Goal: Task Accomplishment & Management: Manage account settings

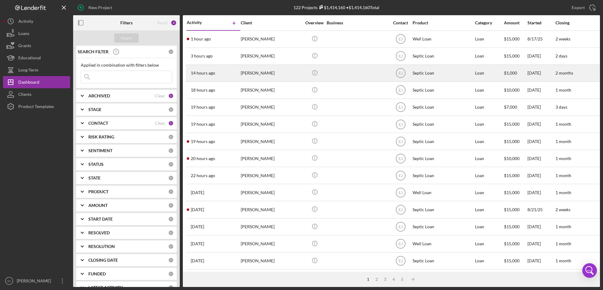
click at [271, 79] on div "[PERSON_NAME]" at bounding box center [271, 73] width 61 height 16
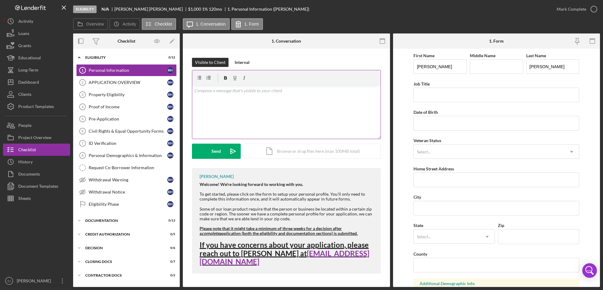
click at [194, 94] on div "v Color teal Color pink Remove color Add row above Add row below Add column bef…" at bounding box center [286, 112] width 188 height 53
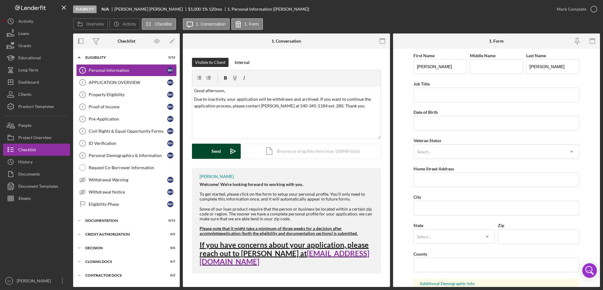
click at [213, 150] on div "Send" at bounding box center [216, 151] width 9 height 15
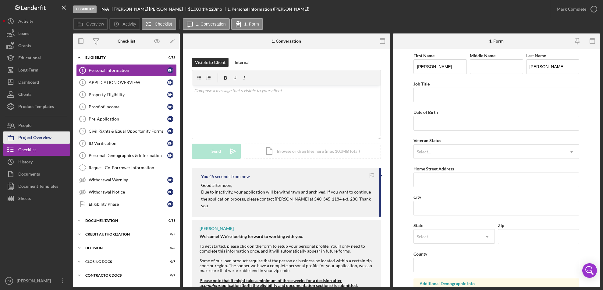
click at [40, 139] on div "Project Overview" at bounding box center [34, 139] width 33 height 14
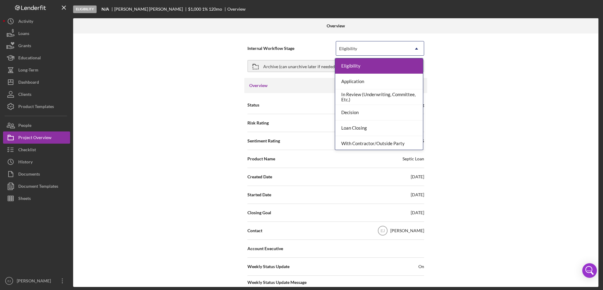
click at [414, 44] on icon "Icon/Dropdown Arrow" at bounding box center [416, 48] width 15 height 15
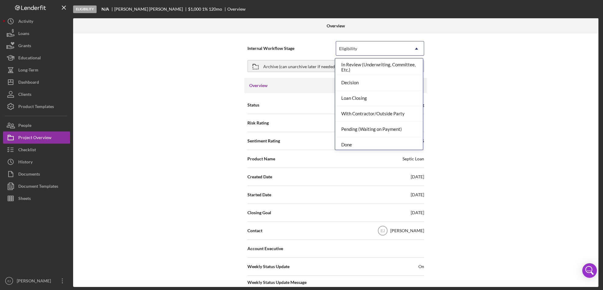
scroll to position [48, 0]
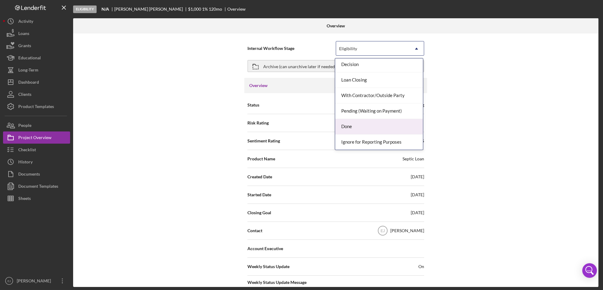
click at [390, 124] on div "Done" at bounding box center [379, 127] width 88 height 16
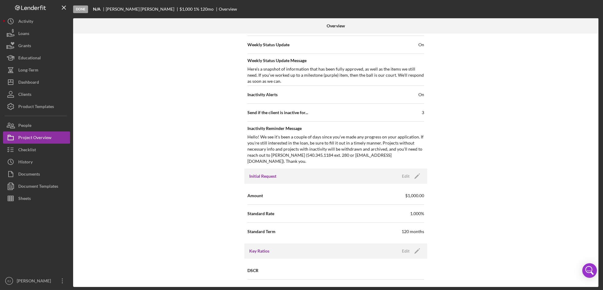
scroll to position [652, 0]
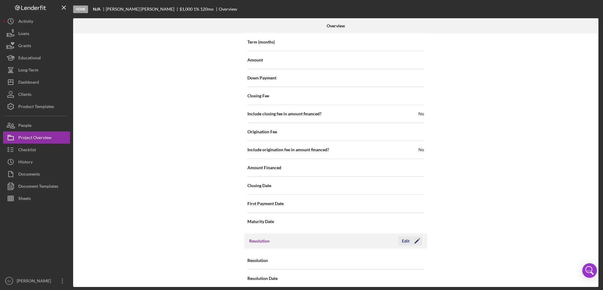
click at [404, 237] on div "Edit" at bounding box center [406, 241] width 8 height 9
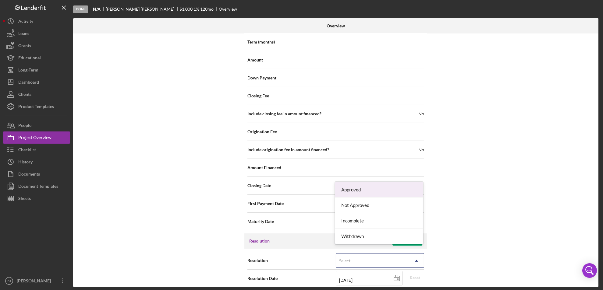
click at [415, 254] on icon "Icon/Dropdown Arrow" at bounding box center [416, 261] width 15 height 15
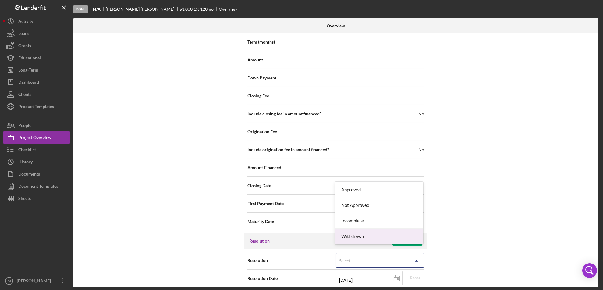
click at [378, 232] on div "Withdrawn" at bounding box center [379, 237] width 88 height 16
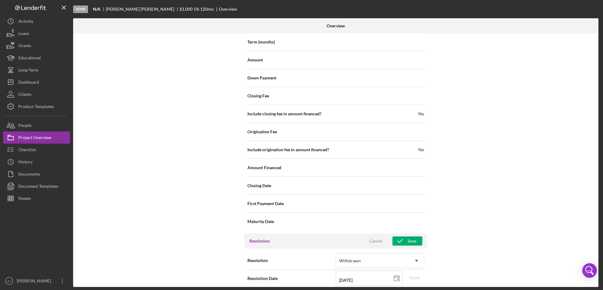
scroll to position [690, 0]
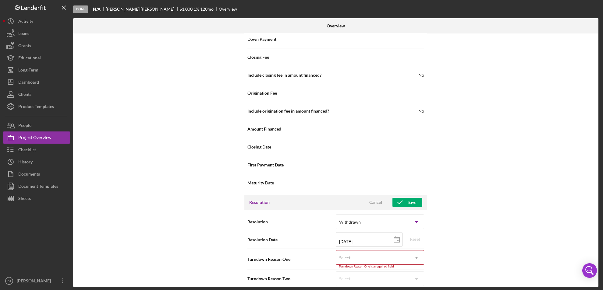
click at [418, 285] on div "Internal Workflow Stage Done Icon/Dropdown Arrow Archive (can unarchive later i…" at bounding box center [335, 161] width 525 height 254
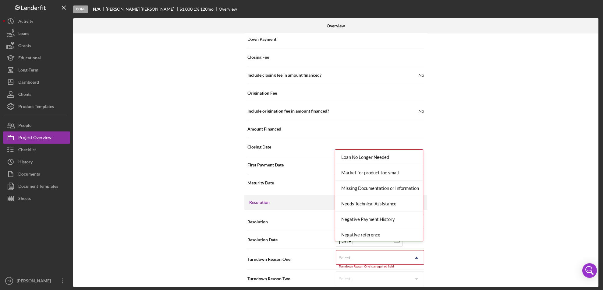
scroll to position [399, 0]
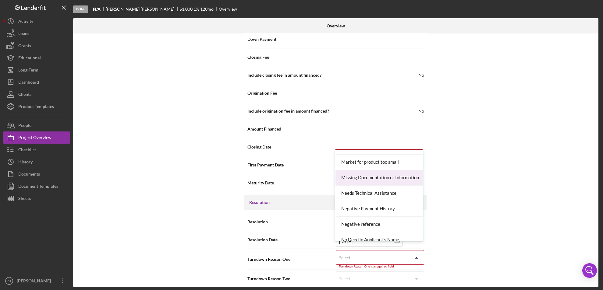
click at [383, 172] on div "Missing Documentation or Information" at bounding box center [379, 178] width 88 height 16
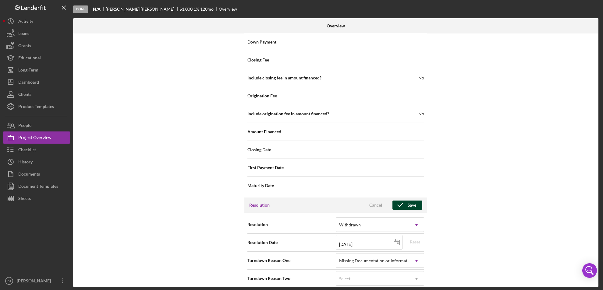
click at [405, 198] on icon "button" at bounding box center [399, 205] width 15 height 15
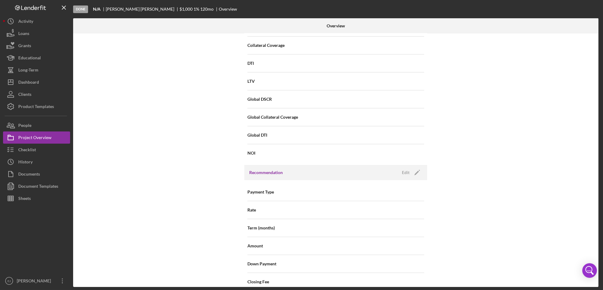
scroll to position [243, 0]
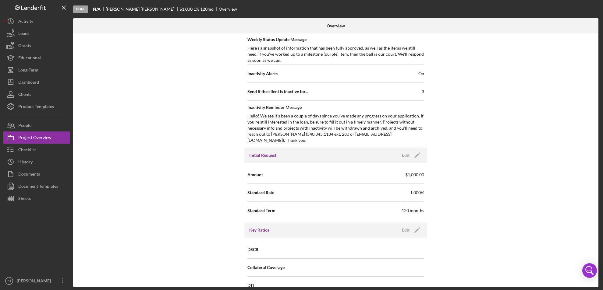
click at [596, 73] on div "Internal Workflow Stage Done Icon/Dropdown Arrow Archive (can unarchive later i…" at bounding box center [335, 161] width 525 height 254
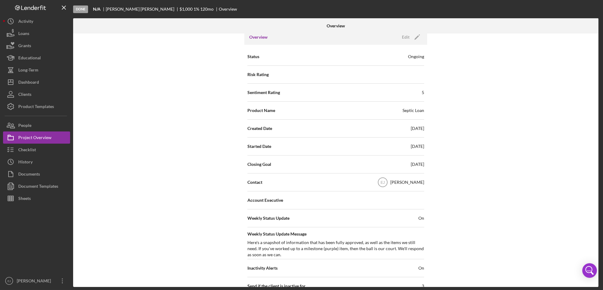
scroll to position [21, 0]
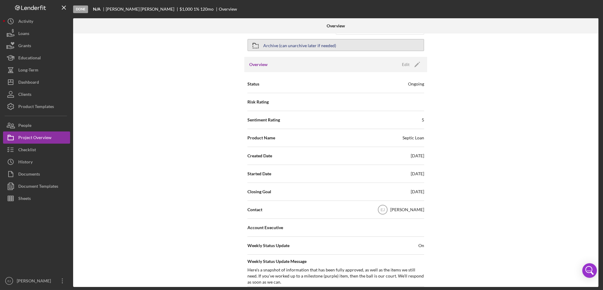
click at [267, 44] on div "Archive (can unarchive later if needed)" at bounding box center [299, 45] width 73 height 11
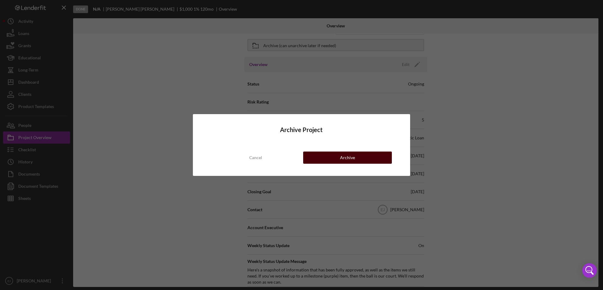
click at [353, 161] on div "Archive" at bounding box center [347, 158] width 15 height 12
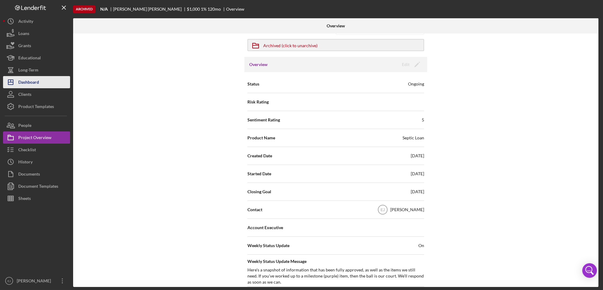
click at [45, 84] on button "Icon/Dashboard Dashboard" at bounding box center [36, 82] width 67 height 12
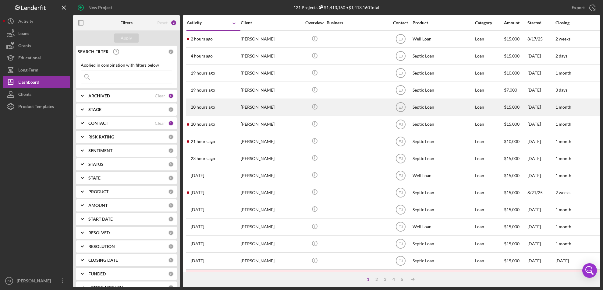
click at [268, 112] on div "[PERSON_NAME]" at bounding box center [271, 107] width 61 height 16
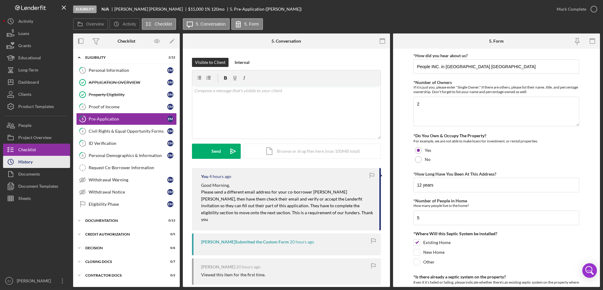
click at [55, 161] on button "Icon/History History" at bounding box center [36, 162] width 67 height 12
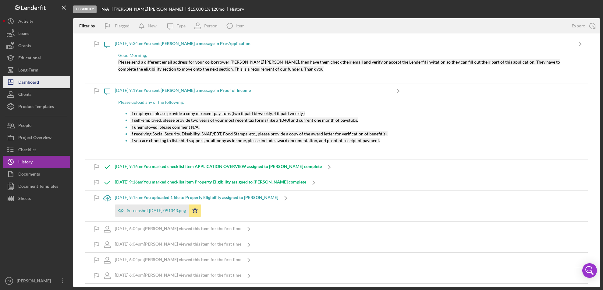
click at [35, 81] on div "Dashboard" at bounding box center [28, 83] width 21 height 14
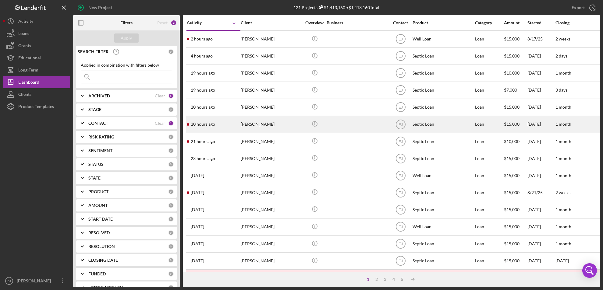
click at [257, 130] on div "[PERSON_NAME]" at bounding box center [271, 124] width 61 height 16
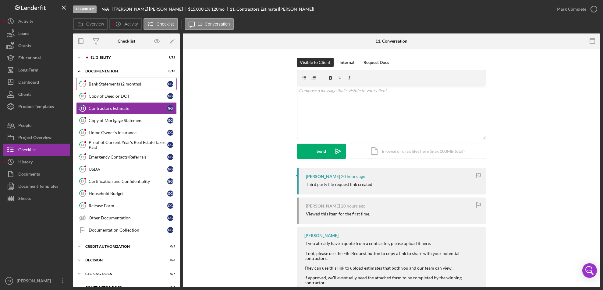
click at [105, 87] on link "9 Bank Statements (2 months) G G" at bounding box center [126, 84] width 101 height 12
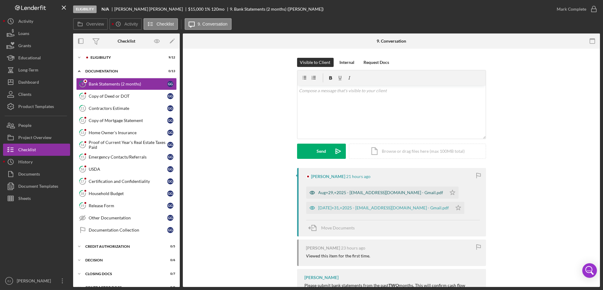
click at [337, 190] on div "Aug+29,+2025 - [EMAIL_ADDRESS][DOMAIN_NAME] - Gmail.pdf" at bounding box center [380, 192] width 125 height 5
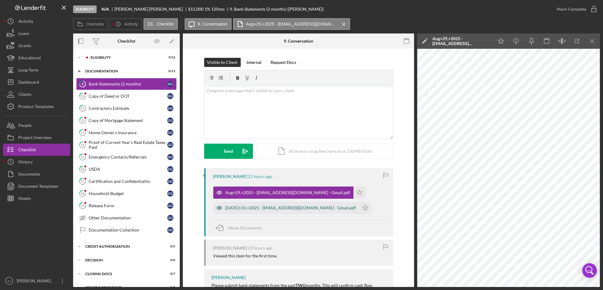
click at [301, 208] on div "[DATE]+31,+2025 - [EMAIL_ADDRESS][DOMAIN_NAME] - Gmail.pdf" at bounding box center [290, 208] width 131 height 5
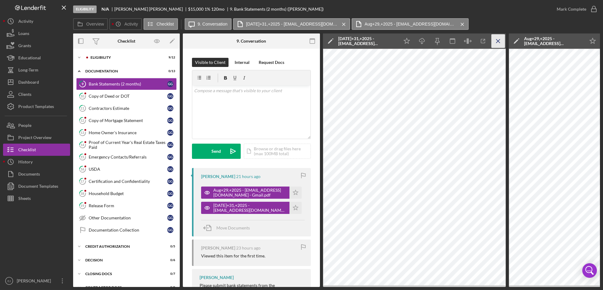
click at [501, 37] on icon "Icon/Menu Close" at bounding box center [498, 41] width 14 height 14
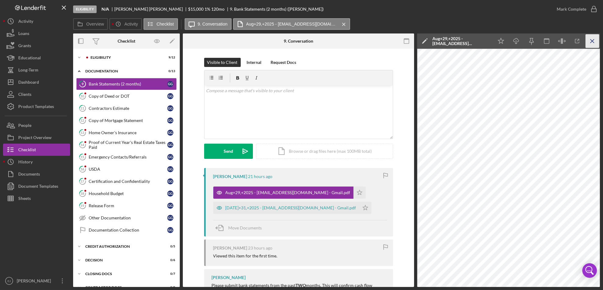
click at [596, 43] on icon "Icon/Menu Close" at bounding box center [593, 41] width 14 height 14
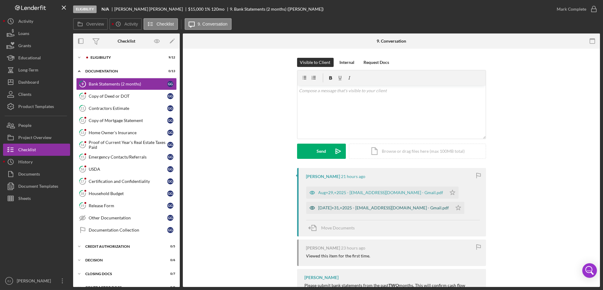
click at [401, 206] on div "[DATE]+31,+2025 - [EMAIL_ADDRESS][DOMAIN_NAME] - Gmail.pdf" at bounding box center [383, 208] width 131 height 5
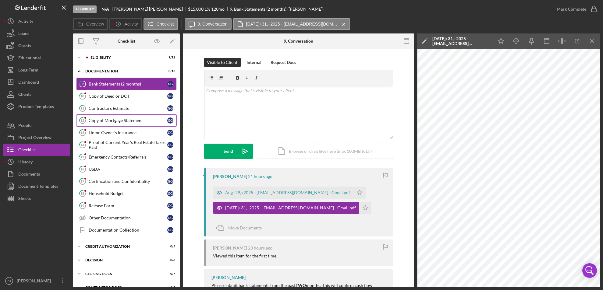
click at [134, 123] on link "12 Copy of Mortgage Statement G G" at bounding box center [126, 121] width 101 height 12
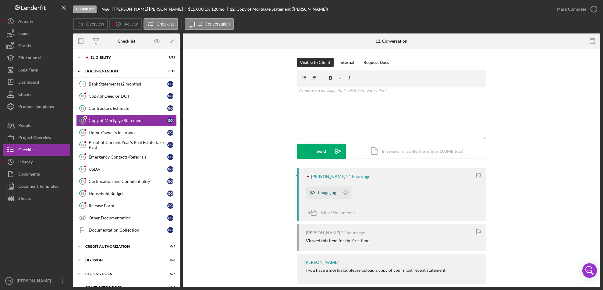
click at [331, 191] on div "image.jpg" at bounding box center [327, 192] width 18 height 5
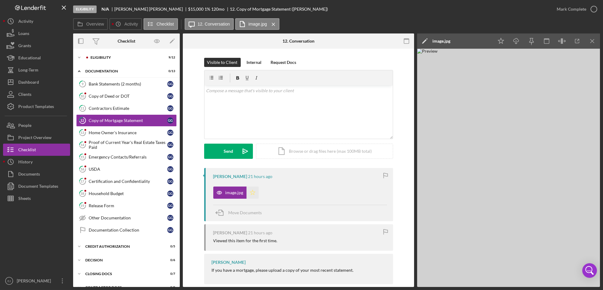
click at [251, 191] on polygon "button" at bounding box center [252, 192] width 5 height 5
click at [594, 41] on icon "Icon/Menu Close" at bounding box center [593, 41] width 14 height 14
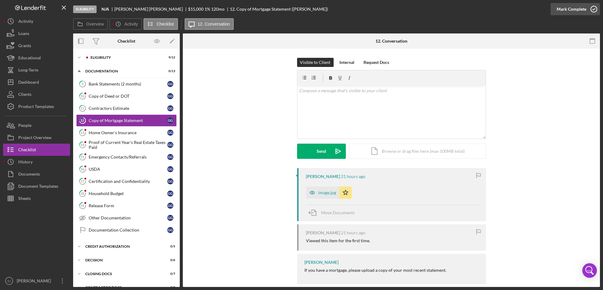
click at [595, 4] on icon "button" at bounding box center [593, 9] width 15 height 15
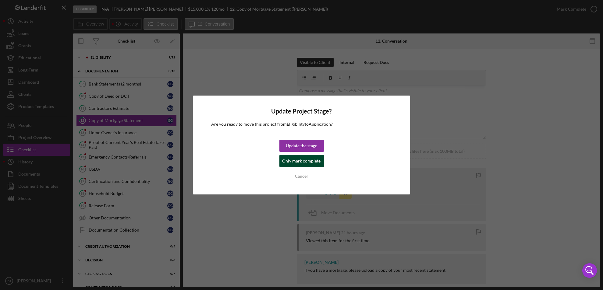
click at [303, 162] on div "Only mark complete" at bounding box center [301, 161] width 38 height 12
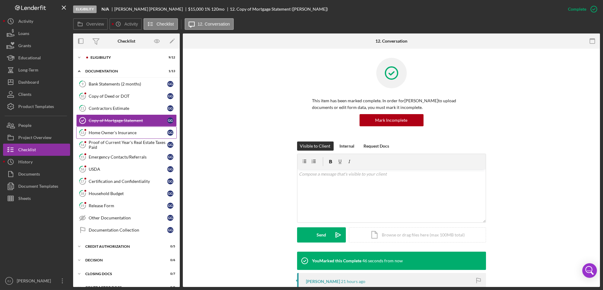
click at [108, 133] on div "Home Owner's Insurance" at bounding box center [128, 132] width 79 height 5
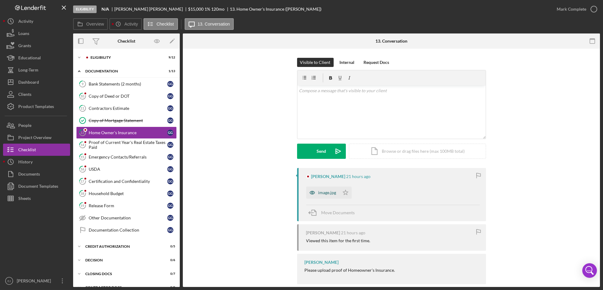
click at [320, 196] on div "image.jpg" at bounding box center [322, 193] width 33 height 12
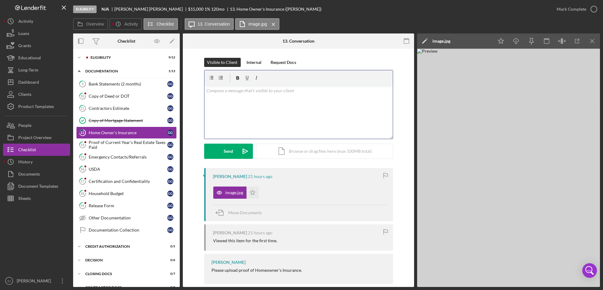
click at [227, 98] on div "v Color teal Color pink Remove color Add row above Add row below Add column bef…" at bounding box center [298, 112] width 188 height 53
click at [230, 159] on div "Visible to Client Internal Request Docs v Color teal Color pink Remove color Ad…" at bounding box center [298, 113] width 189 height 110
click at [233, 158] on button "Send Icon/icon-invite-send" at bounding box center [228, 151] width 49 height 15
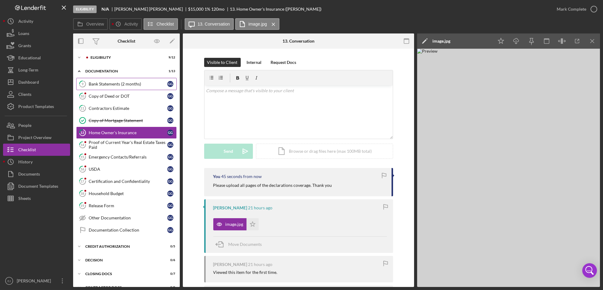
click at [138, 83] on div "Bank Statements (2 months)" at bounding box center [128, 84] width 79 height 5
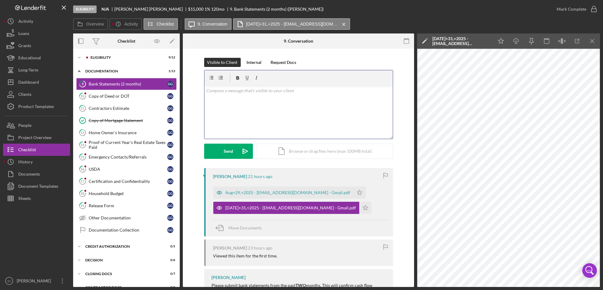
click at [240, 107] on div "v Color teal Color pink Remove color Add row above Add row below Add column bef…" at bounding box center [298, 112] width 188 height 53
click at [240, 151] on icon "Icon/icon-invite-send" at bounding box center [245, 151] width 15 height 15
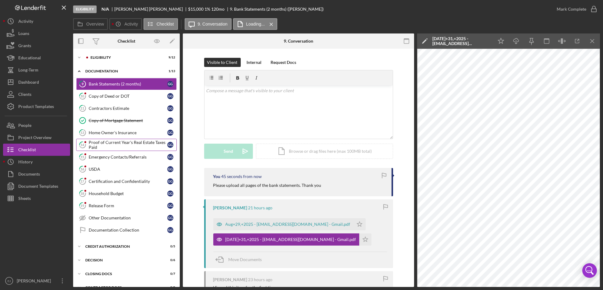
click at [126, 148] on div "Proof of Current Year's Real Estate Taxes Paid" at bounding box center [128, 145] width 79 height 10
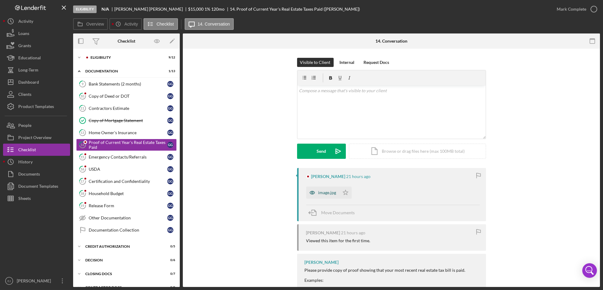
click at [318, 192] on div "image.jpg" at bounding box center [327, 192] width 18 height 5
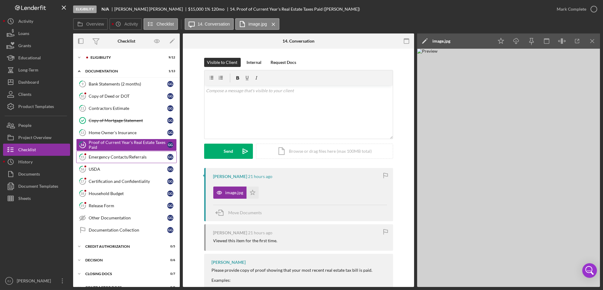
click at [114, 158] on div "Emergency Contacts/Referrals" at bounding box center [128, 157] width 79 height 5
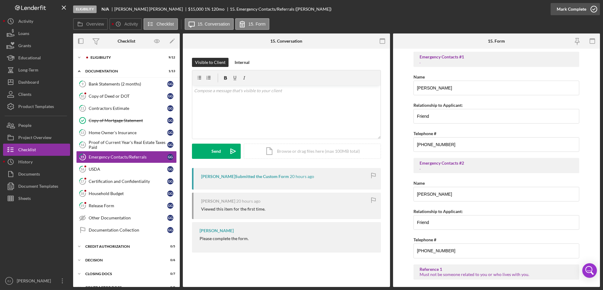
click at [593, 9] on icon "button" at bounding box center [593, 9] width 15 height 15
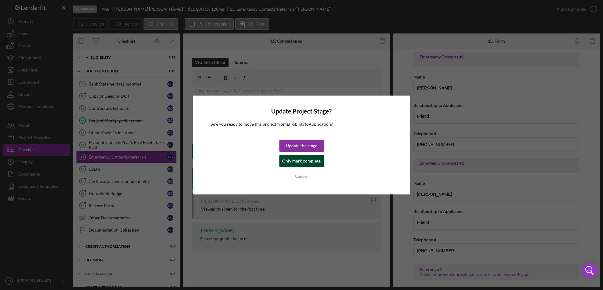
click at [302, 163] on div "Only mark complete" at bounding box center [301, 161] width 38 height 12
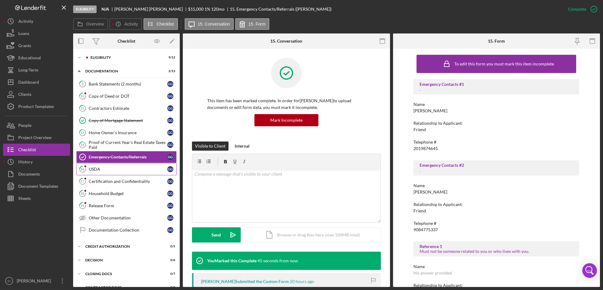
click at [124, 170] on div "USDA" at bounding box center [128, 169] width 79 height 5
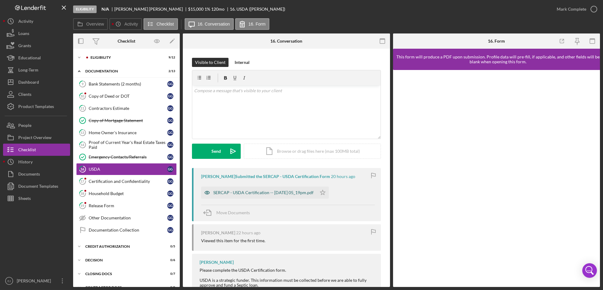
click at [276, 195] on div "SERCAP - USDA Certification -- [DATE] 05_19pm.pdf" at bounding box center [263, 192] width 100 height 5
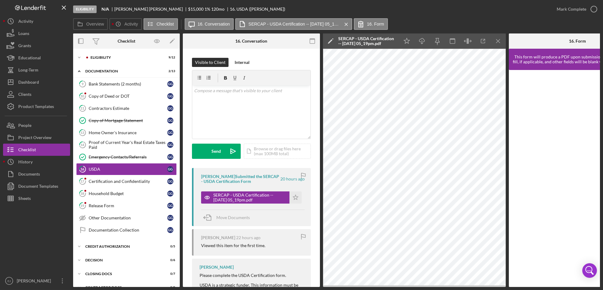
click at [302, 199] on div "SERCAP - USDA Certification -- [DATE] 05_19pm.pdf Icon/Star" at bounding box center [253, 196] width 104 height 15
click at [294, 194] on icon "Icon/Star" at bounding box center [295, 198] width 12 height 12
click at [593, 5] on icon "button" at bounding box center [593, 9] width 15 height 15
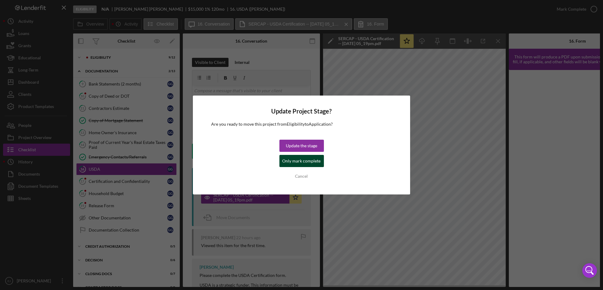
click at [299, 156] on div "Only mark complete" at bounding box center [301, 161] width 38 height 12
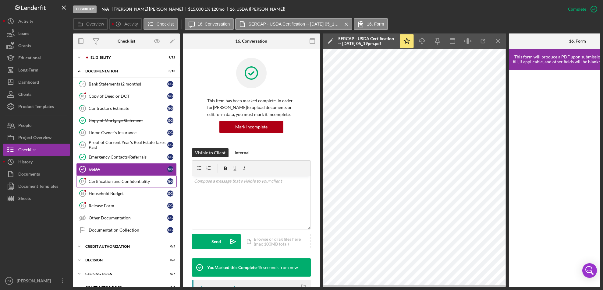
click at [123, 177] on link "17 Certification and Confidentiality G G" at bounding box center [126, 181] width 101 height 12
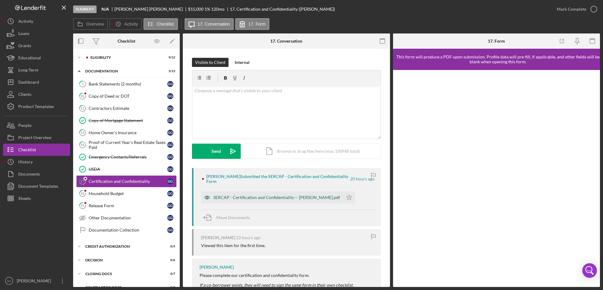
click at [291, 197] on div "SERCAP - Certification and Confidentiality -- [PERSON_NAME].pdf" at bounding box center [276, 197] width 127 height 5
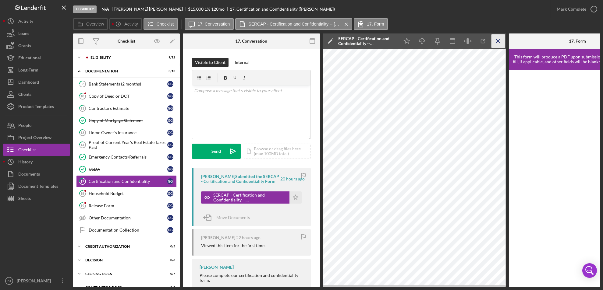
click at [497, 34] on icon "Icon/Menu Close" at bounding box center [498, 41] width 14 height 14
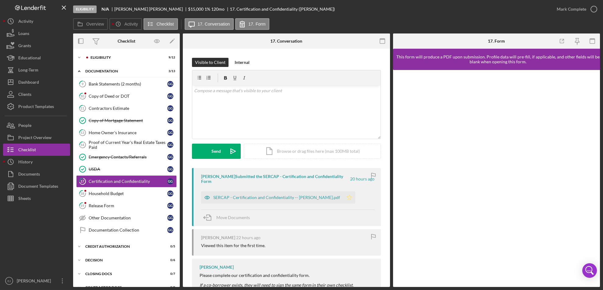
click at [347, 195] on polygon "button" at bounding box center [349, 197] width 5 height 5
drag, startPoint x: 593, startPoint y: 8, endPoint x: 587, endPoint y: 6, distance: 5.8
click at [587, 6] on icon "button" at bounding box center [593, 9] width 15 height 15
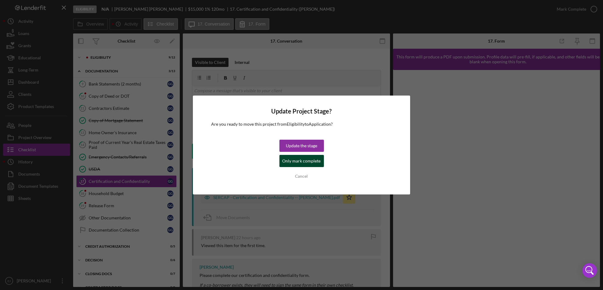
click at [310, 159] on div "Only mark complete" at bounding box center [301, 161] width 38 height 12
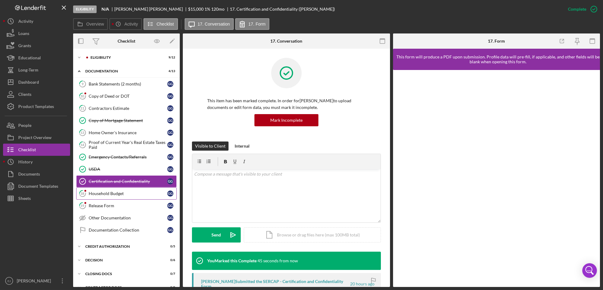
click at [104, 195] on div "Household Budget" at bounding box center [128, 193] width 79 height 5
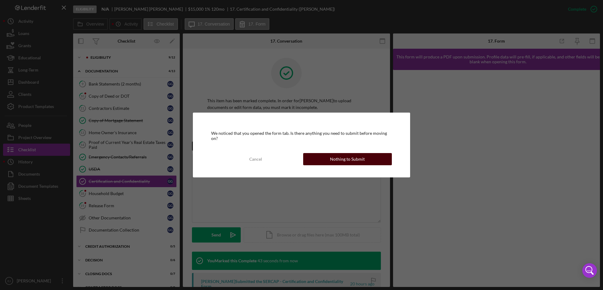
click at [367, 160] on button "Nothing to Submit" at bounding box center [347, 159] width 89 height 12
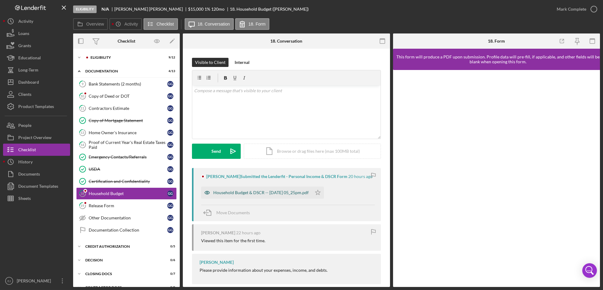
click at [290, 194] on div "Household Budget & DSCR -- [DATE] 05_25pm.pdf" at bounding box center [260, 192] width 95 height 5
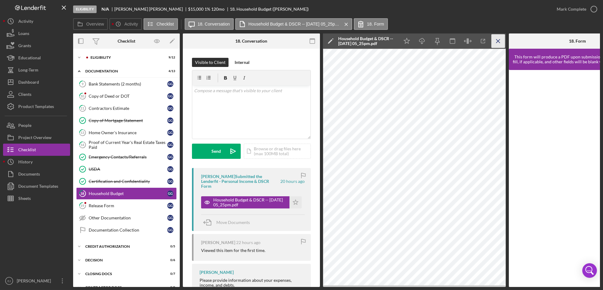
click at [496, 44] on icon "Icon/Menu Close" at bounding box center [498, 41] width 14 height 14
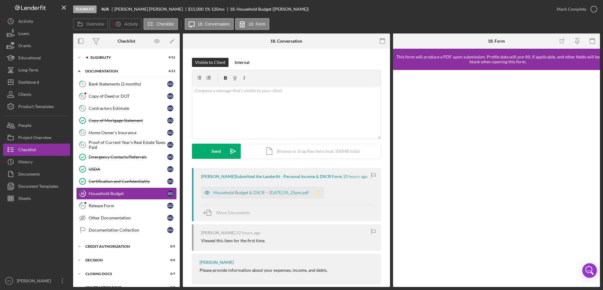
click at [324, 192] on icon "Icon/Star" at bounding box center [318, 193] width 12 height 12
click at [593, 5] on icon "button" at bounding box center [593, 9] width 15 height 15
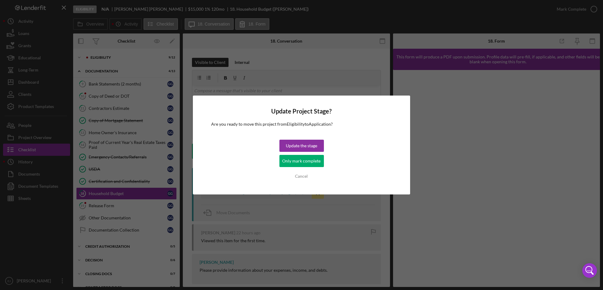
click at [323, 162] on div "Update Project Stage? Are you ready to move this project from Eligibility to Ap…" at bounding box center [302, 145] width 218 height 99
click at [317, 163] on div "Only mark complete" at bounding box center [301, 161] width 38 height 12
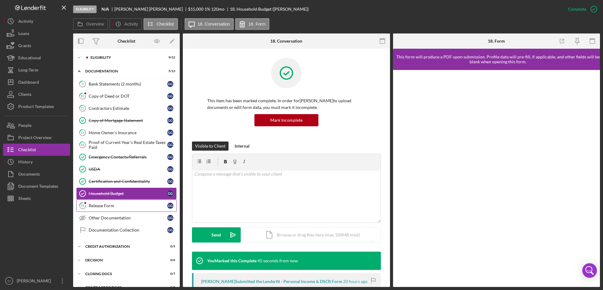
click at [127, 207] on div "Release Form" at bounding box center [128, 205] width 79 height 5
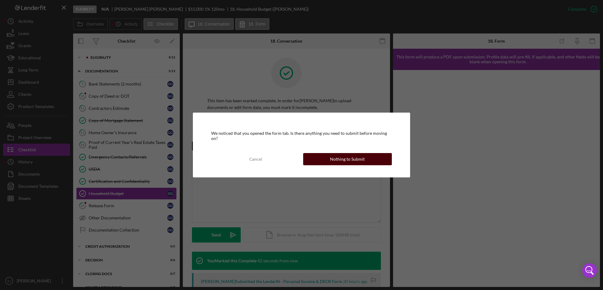
click at [343, 159] on div "Nothing to Submit" at bounding box center [347, 159] width 35 height 12
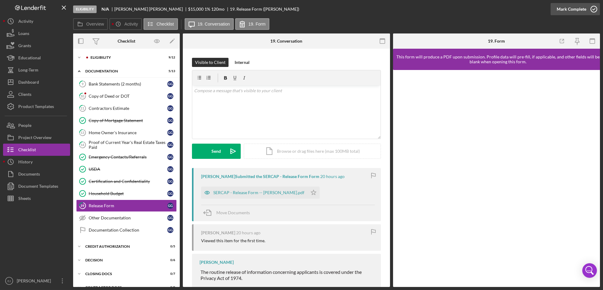
click at [592, 5] on icon "button" at bounding box center [593, 9] width 15 height 15
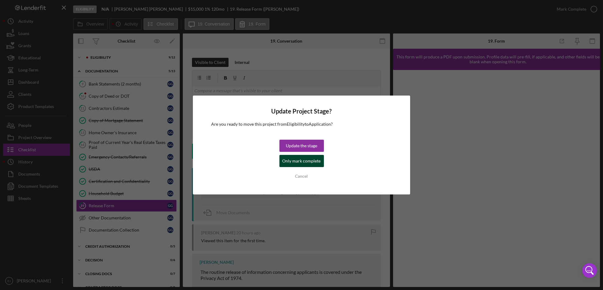
click at [319, 163] on div "Only mark complete" at bounding box center [301, 161] width 38 height 12
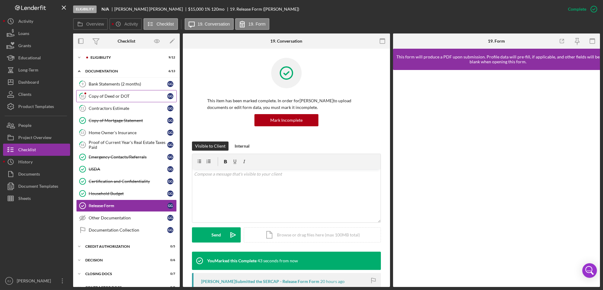
click at [124, 97] on div "Copy of Deed or DOT" at bounding box center [128, 96] width 79 height 5
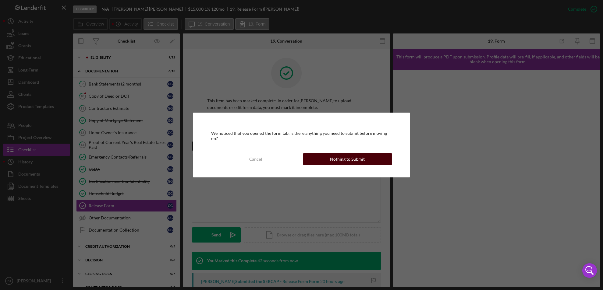
click at [374, 156] on button "Nothing to Submit" at bounding box center [347, 159] width 89 height 12
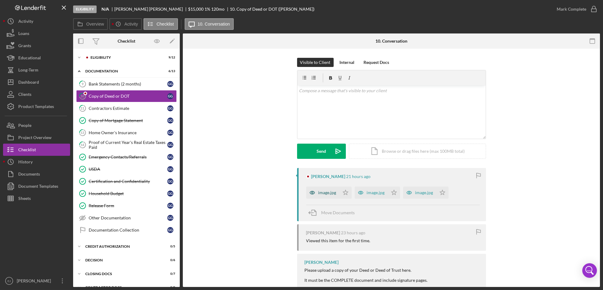
click at [322, 196] on div "image.jpg" at bounding box center [322, 193] width 33 height 12
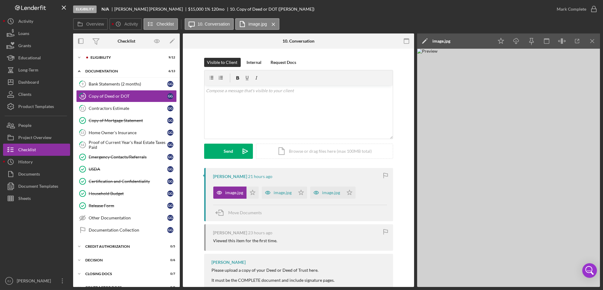
click at [495, 106] on img at bounding box center [508, 168] width 183 height 239
click at [80, 58] on icon "Icon/Expander" at bounding box center [79, 57] width 12 height 12
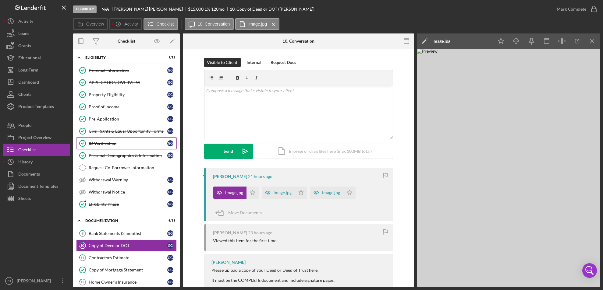
click at [108, 144] on div "ID Verification" at bounding box center [128, 143] width 79 height 5
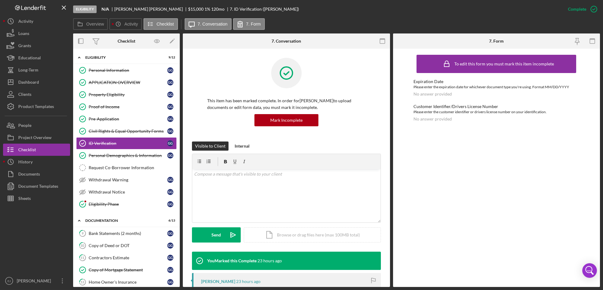
scroll to position [140, 0]
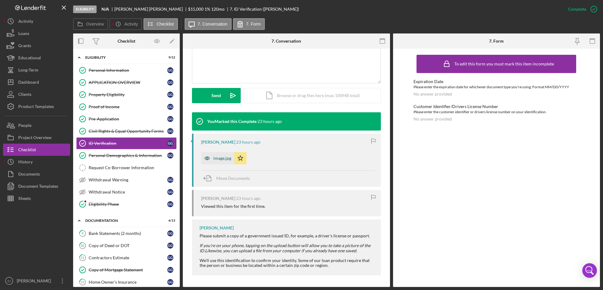
click at [224, 157] on div "image.jpg" at bounding box center [222, 158] width 18 height 5
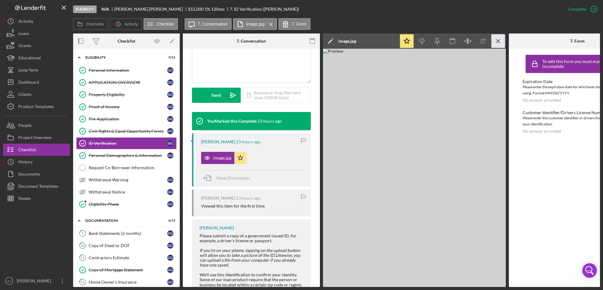
click at [499, 40] on line "button" at bounding box center [497, 40] width 3 height 3
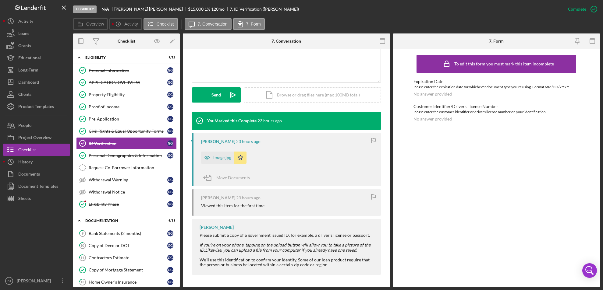
scroll to position [140, 0]
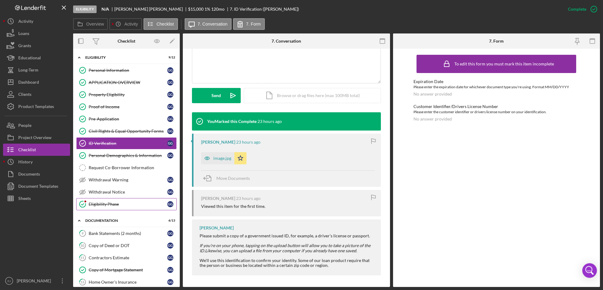
click at [80, 207] on circle at bounding box center [83, 204] width 6 height 6
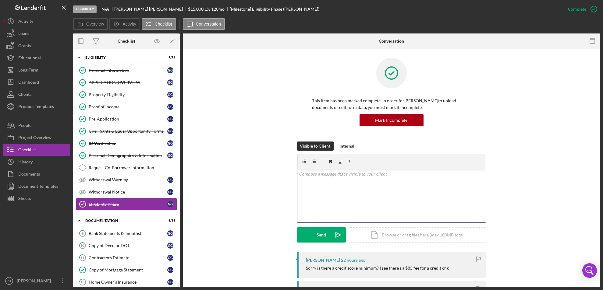
click at [310, 175] on p at bounding box center [391, 174] width 185 height 7
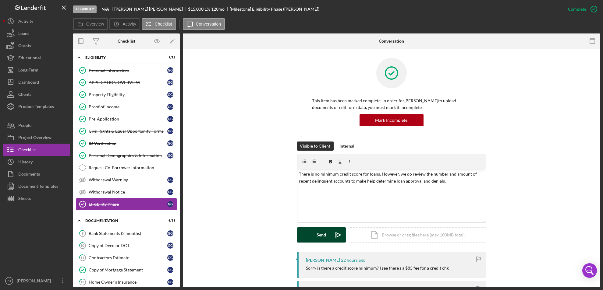
click at [319, 239] on div "Send" at bounding box center [321, 235] width 9 height 15
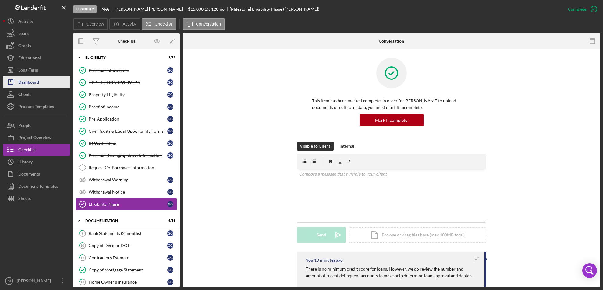
click at [20, 86] on div "Dashboard" at bounding box center [28, 83] width 21 height 14
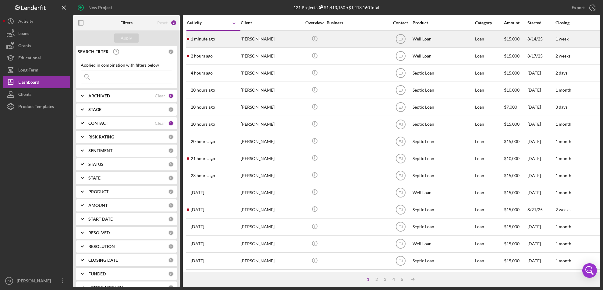
click at [268, 44] on div "[PERSON_NAME]" at bounding box center [271, 39] width 61 height 16
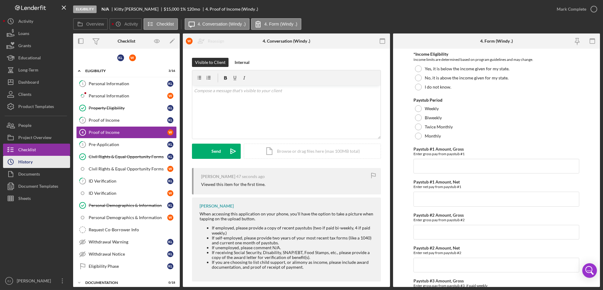
click at [42, 162] on button "Icon/History History" at bounding box center [36, 162] width 67 height 12
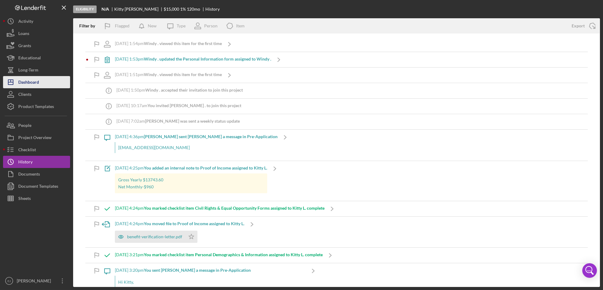
click at [43, 85] on button "Icon/Dashboard Dashboard" at bounding box center [36, 82] width 67 height 12
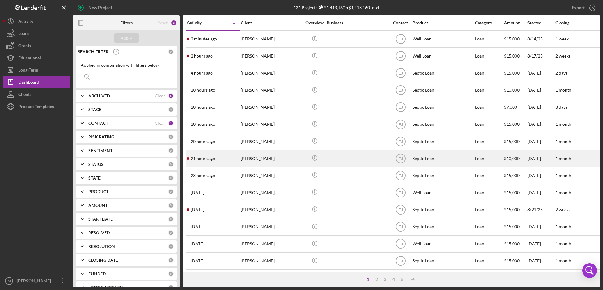
click at [279, 166] on div "[PERSON_NAME]" at bounding box center [271, 158] width 61 height 16
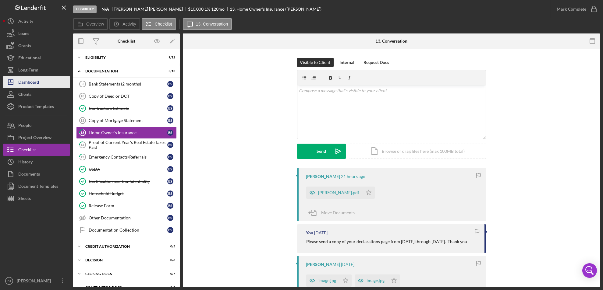
click at [26, 81] on div "Dashboard" at bounding box center [28, 83] width 21 height 14
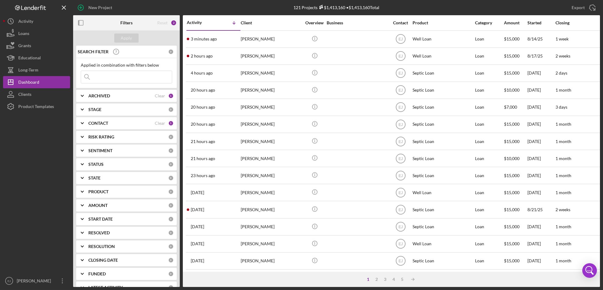
click at [126, 83] on input at bounding box center [126, 77] width 91 height 12
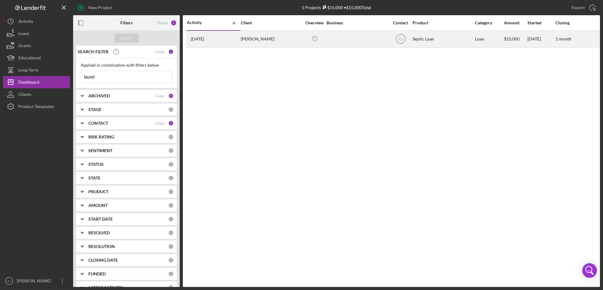
type input "laurel"
click at [256, 42] on div "[PERSON_NAME]" at bounding box center [271, 39] width 61 height 16
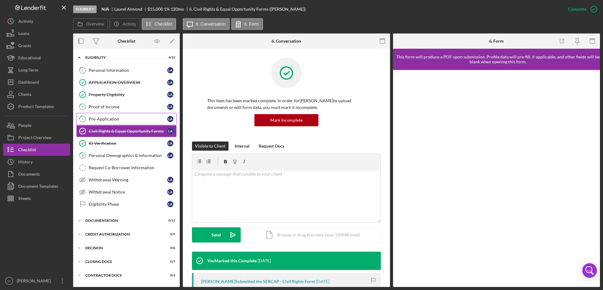
click at [117, 120] on div "Pre-Application" at bounding box center [128, 119] width 79 height 5
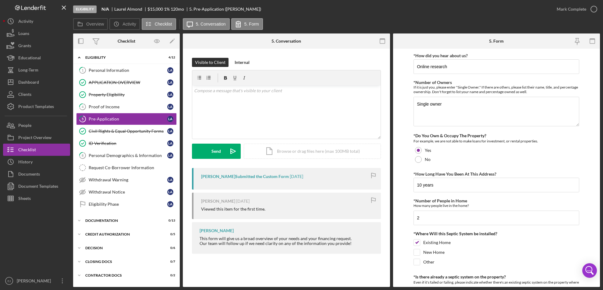
scroll to position [209, 0]
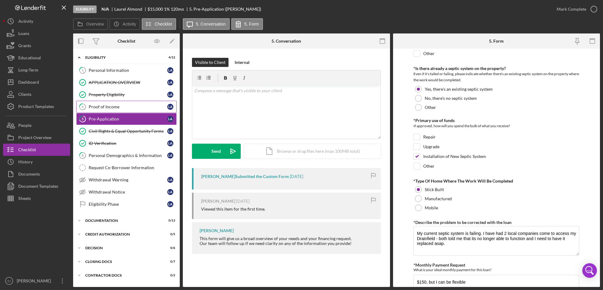
click at [122, 106] on div "Proof of Income" at bounding box center [128, 106] width 79 height 5
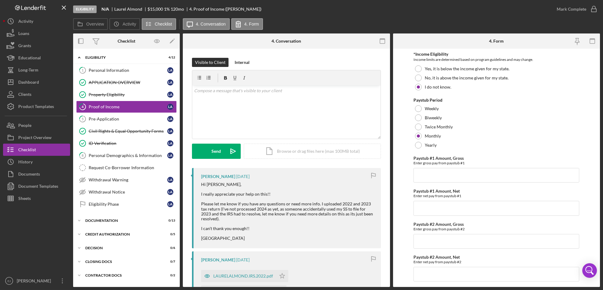
click at [390, 202] on div "Overview Internal Workflow Stage Eligibility Icon/Dropdown Arrow Archive (can u…" at bounding box center [336, 161] width 527 height 254
click at [248, 279] on div "LAURELALMOND.IRS.2022.pdf" at bounding box center [243, 276] width 60 height 5
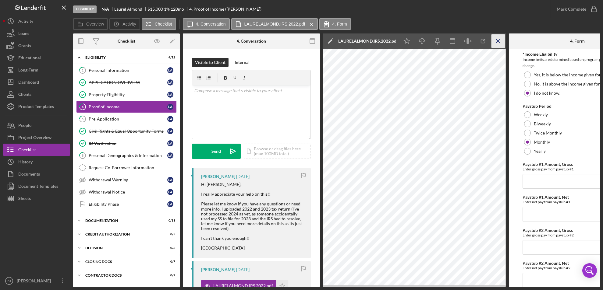
click at [493, 42] on icon "Icon/Menu Close" at bounding box center [498, 41] width 14 height 14
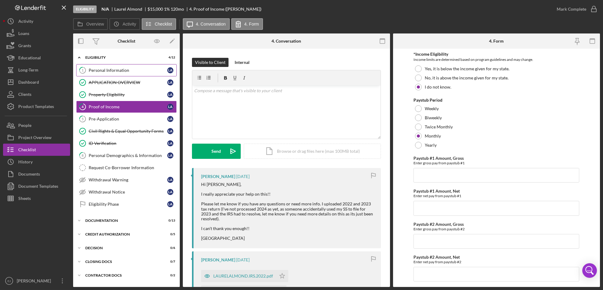
click at [122, 69] on div "Personal Information" at bounding box center [128, 70] width 79 height 5
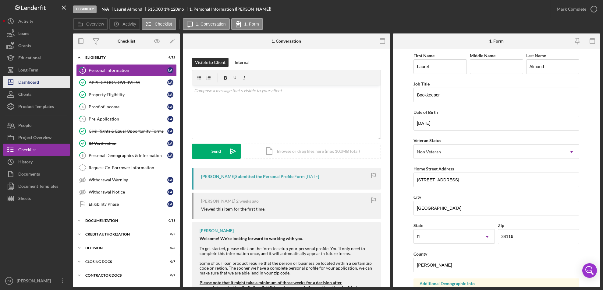
click at [51, 83] on button "Icon/Dashboard Dashboard" at bounding box center [36, 82] width 67 height 12
